Goal: Task Accomplishment & Management: Use online tool/utility

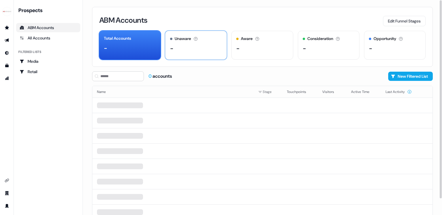
click at [201, 53] on div "Unaware The default stage all accounts start in. -" at bounding box center [196, 45] width 62 height 29
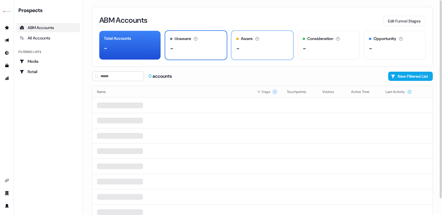
click at [238, 51] on div "-" at bounding box center [237, 48] width 3 height 9
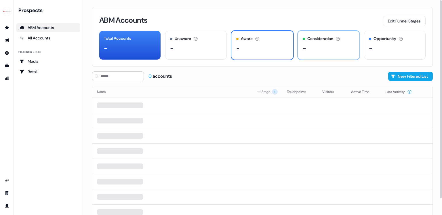
click at [339, 49] on div "-" at bounding box center [329, 48] width 52 height 9
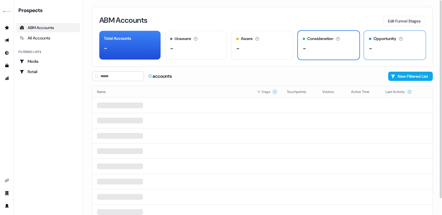
click at [380, 50] on div "-" at bounding box center [395, 48] width 52 height 9
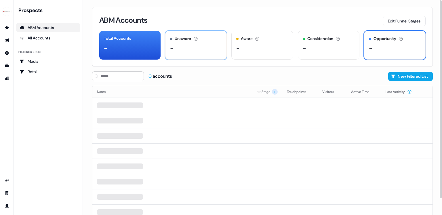
click at [195, 45] on div "-" at bounding box center [196, 48] width 52 height 9
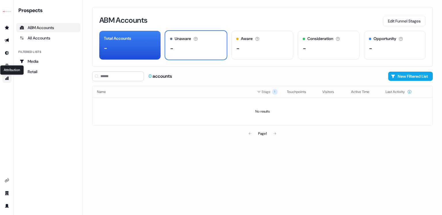
click at [5, 79] on icon "Go to attribution" at bounding box center [7, 78] width 4 height 3
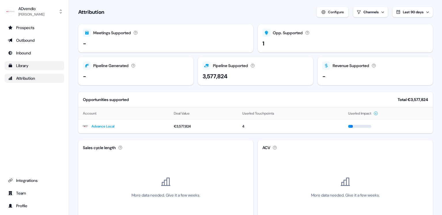
click at [16, 67] on div "Library" at bounding box center [34, 66] width 53 height 6
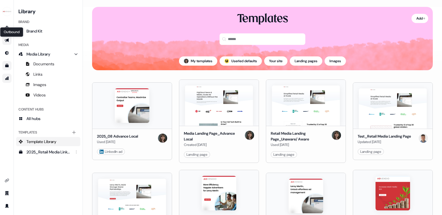
click at [6, 41] on icon "Go to outbound experience" at bounding box center [7, 41] width 4 height 4
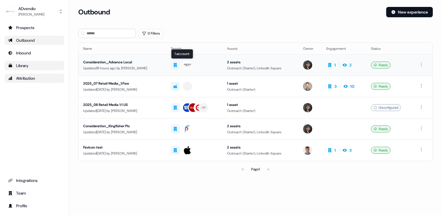
click at [212, 69] on div at bounding box center [194, 65] width 47 height 10
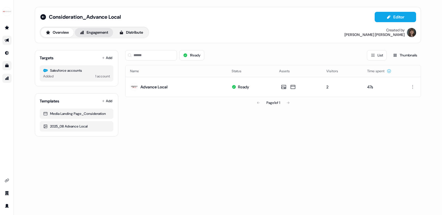
click at [97, 32] on button "Engagement" at bounding box center [94, 32] width 38 height 9
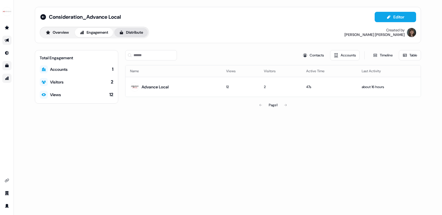
click at [131, 33] on button "Distribute" at bounding box center [131, 32] width 34 height 9
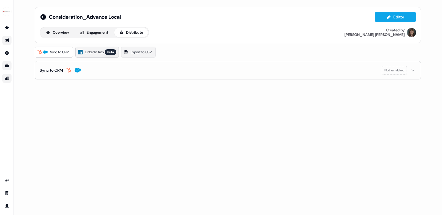
click at [99, 52] on span "LinkedIn Ads" at bounding box center [94, 52] width 19 height 6
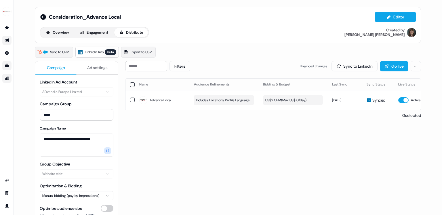
scroll to position [0, 117]
click at [94, 68] on span "Ad settings" at bounding box center [97, 68] width 20 height 6
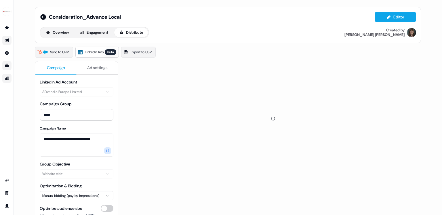
click at [58, 69] on span "Campaign" at bounding box center [56, 68] width 18 height 6
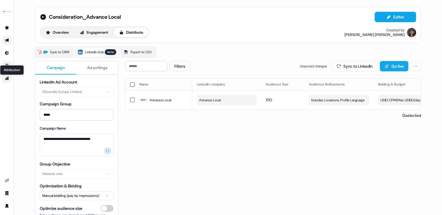
click at [5, 79] on icon "Go to attribution" at bounding box center [7, 78] width 4 height 3
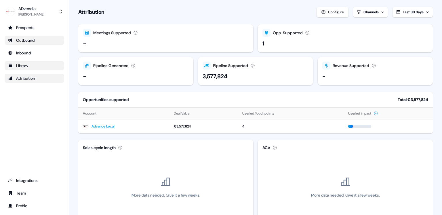
click at [17, 78] on div "Attribution" at bounding box center [34, 78] width 53 height 6
click at [325, 13] on button "Configure" at bounding box center [333, 12] width 32 height 10
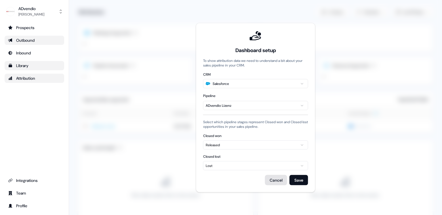
click at [275, 178] on button "Cancel" at bounding box center [276, 180] width 22 height 10
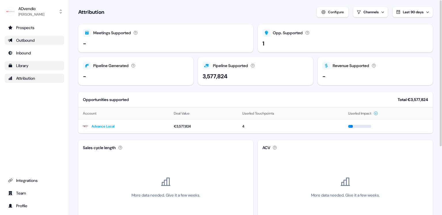
click at [380, 7] on html "For the best experience switch devices to a bigger screen. Go to [DOMAIN_NAME] …" at bounding box center [221, 107] width 442 height 215
click at [27, 40] on html "For the best experience switch devices to a bigger screen. Go to [DOMAIN_NAME] …" at bounding box center [221, 107] width 442 height 215
click at [27, 40] on div "Outbound" at bounding box center [34, 40] width 53 height 6
